Goal: Check status: Check status

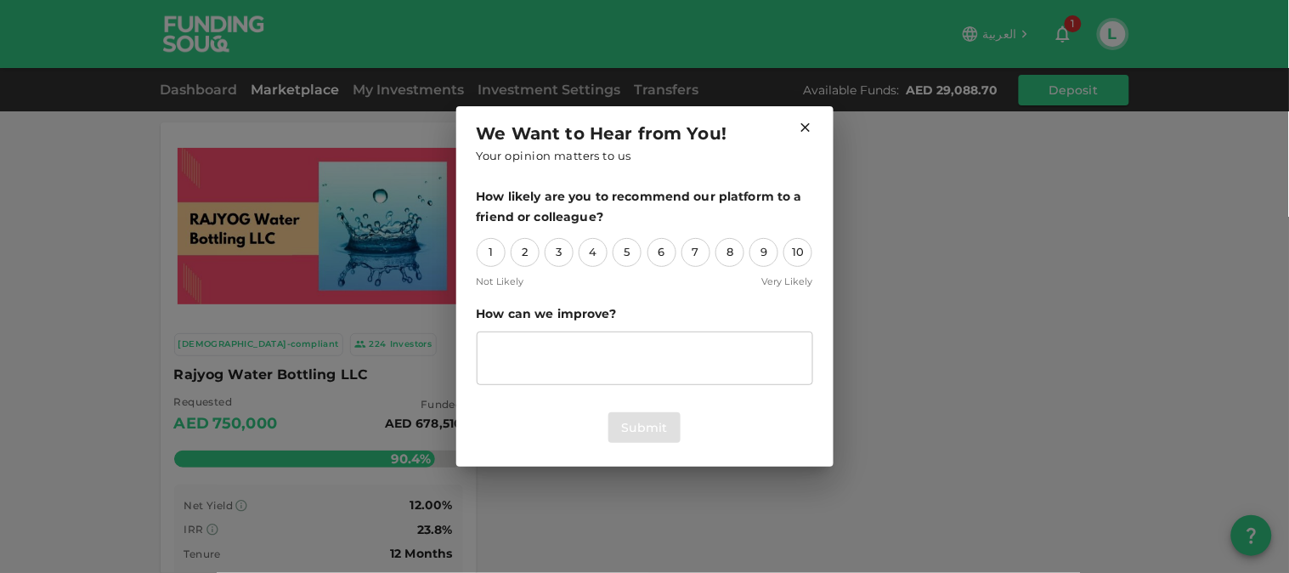
click at [808, 130] on icon at bounding box center [805, 127] width 9 height 9
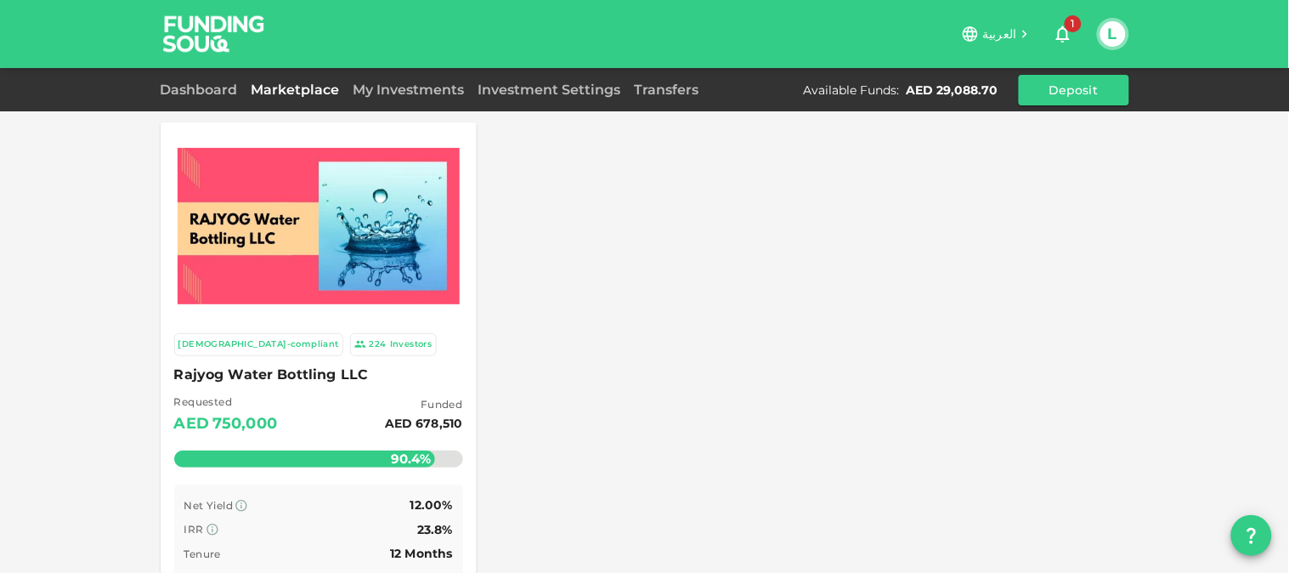
click at [401, 219] on img at bounding box center [319, 226] width 282 height 156
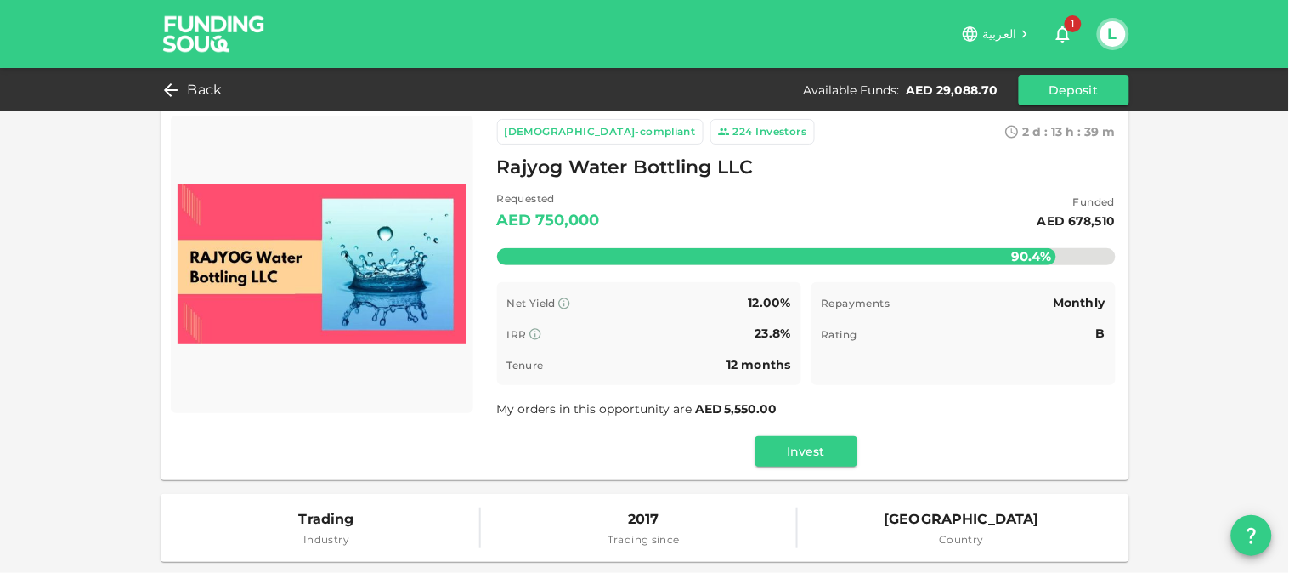
scroll to position [13, 0]
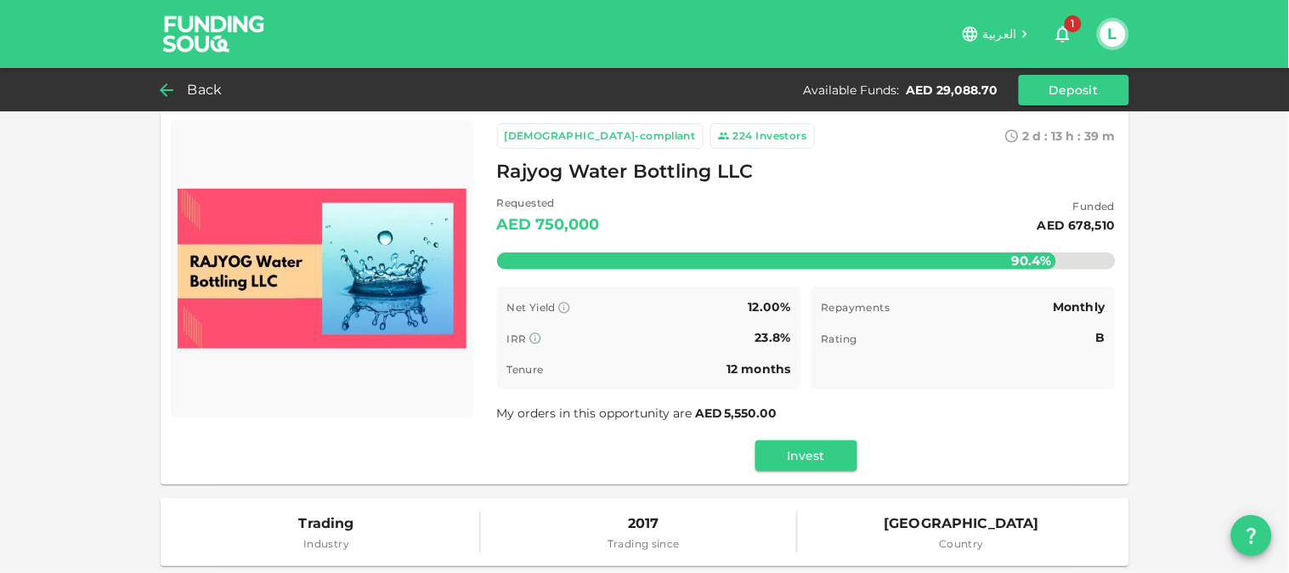
click at [190, 92] on span "Back" at bounding box center [205, 90] width 35 height 24
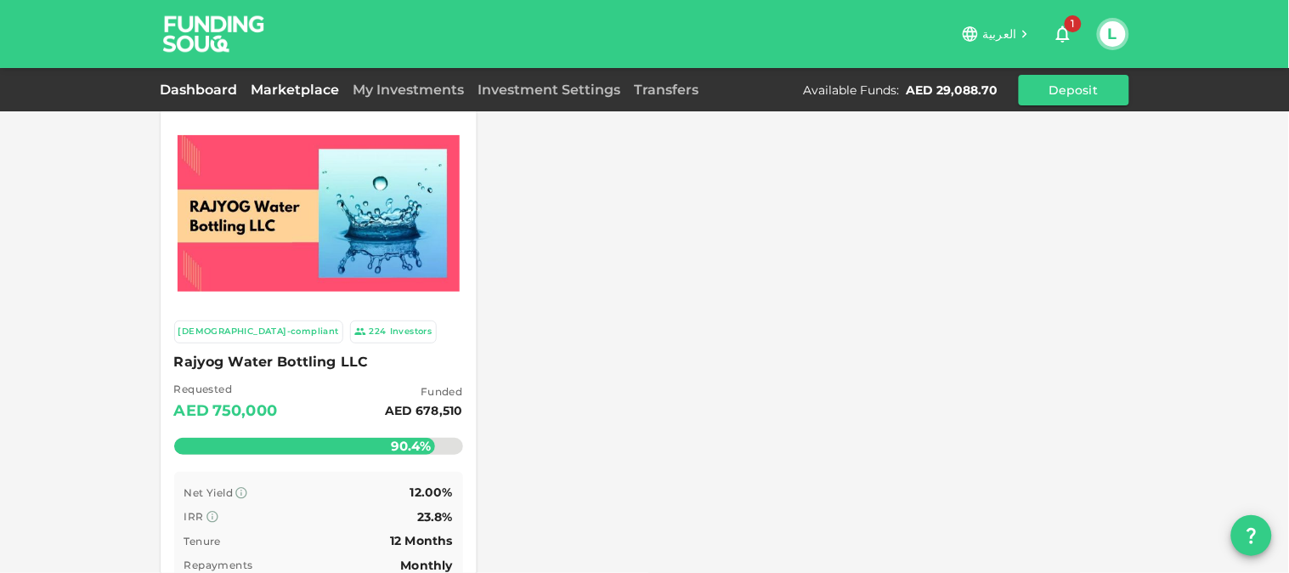
click at [173, 85] on link "Dashboard" at bounding box center [203, 90] width 84 height 16
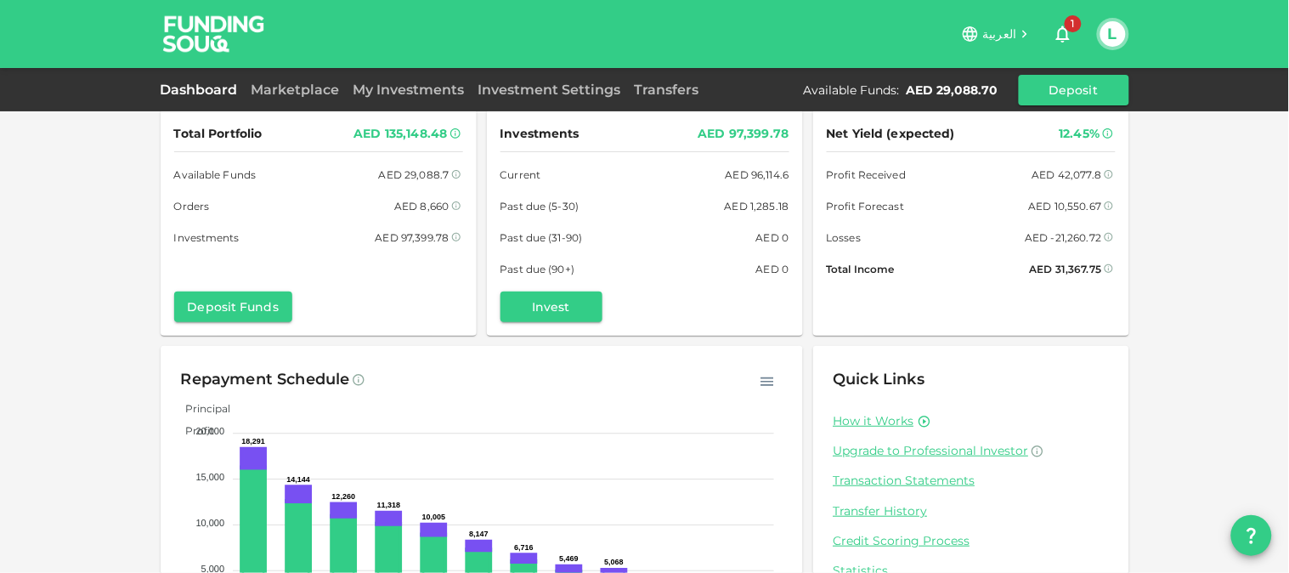
click at [1066, 32] on icon "button" at bounding box center [1063, 34] width 20 height 20
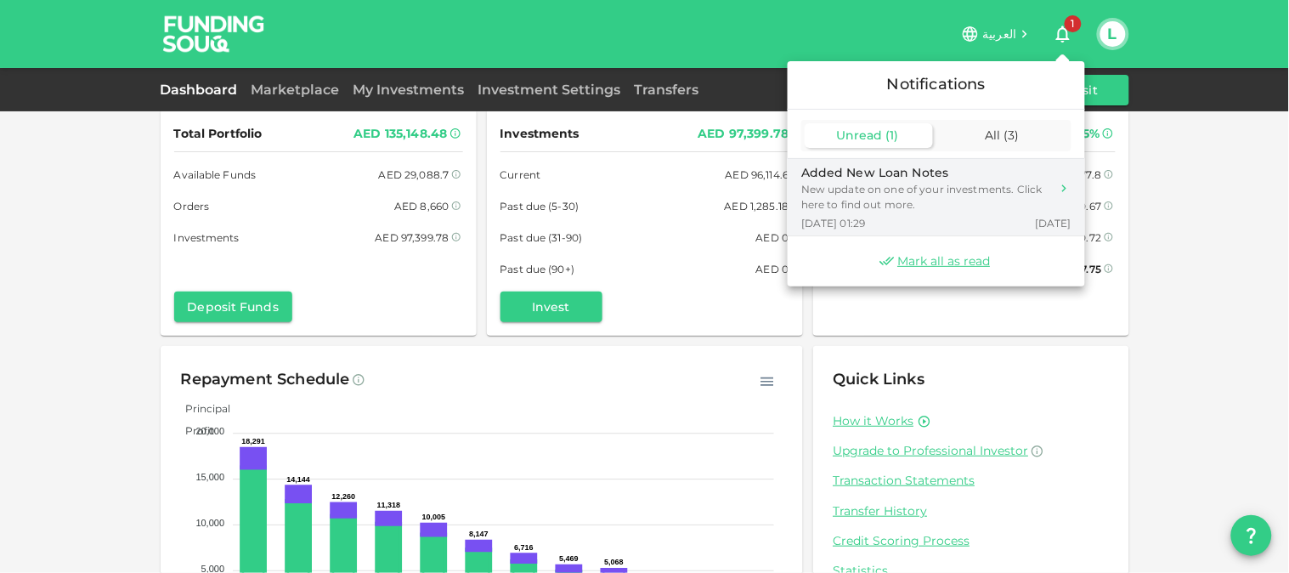
click at [878, 191] on div "New update on one of your investments. Click here to find out more." at bounding box center [925, 197] width 249 height 31
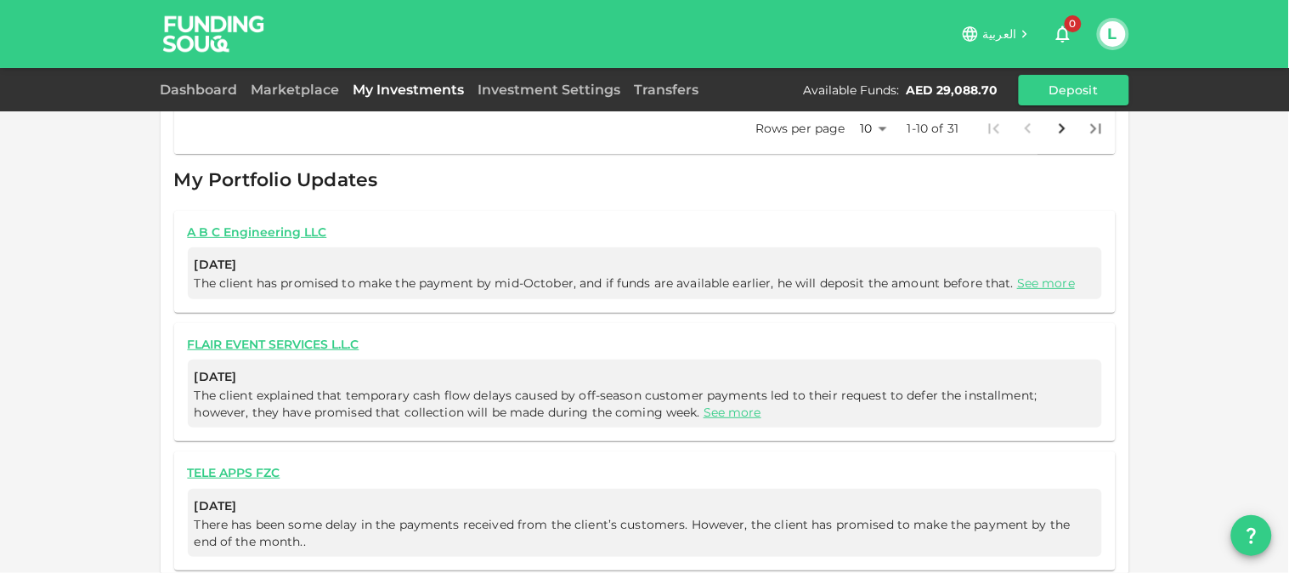
scroll to position [967, 0]
